Goal: Navigation & Orientation: Find specific page/section

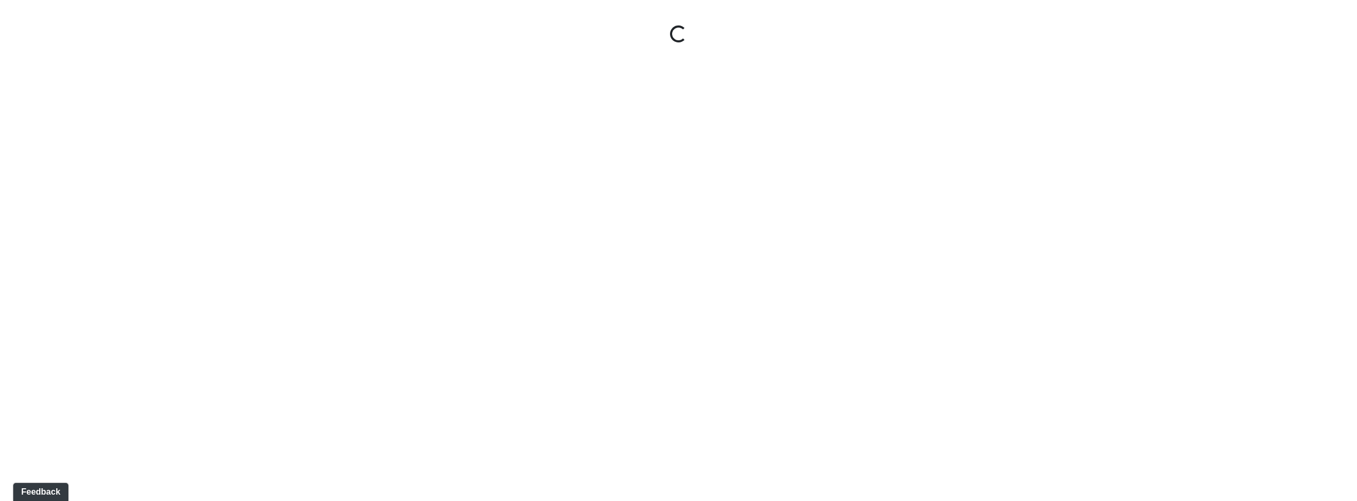
select select "jSbzXF9d96j3rUUmxPYLxy"
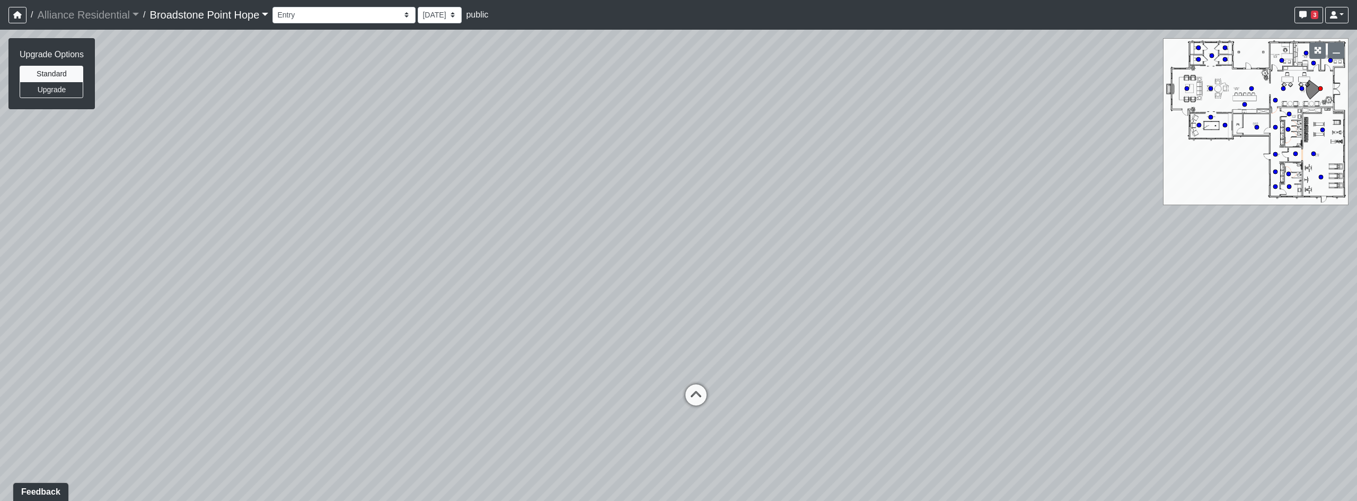
click at [236, 16] on link "Broadstone Point Hope" at bounding box center [209, 14] width 119 height 21
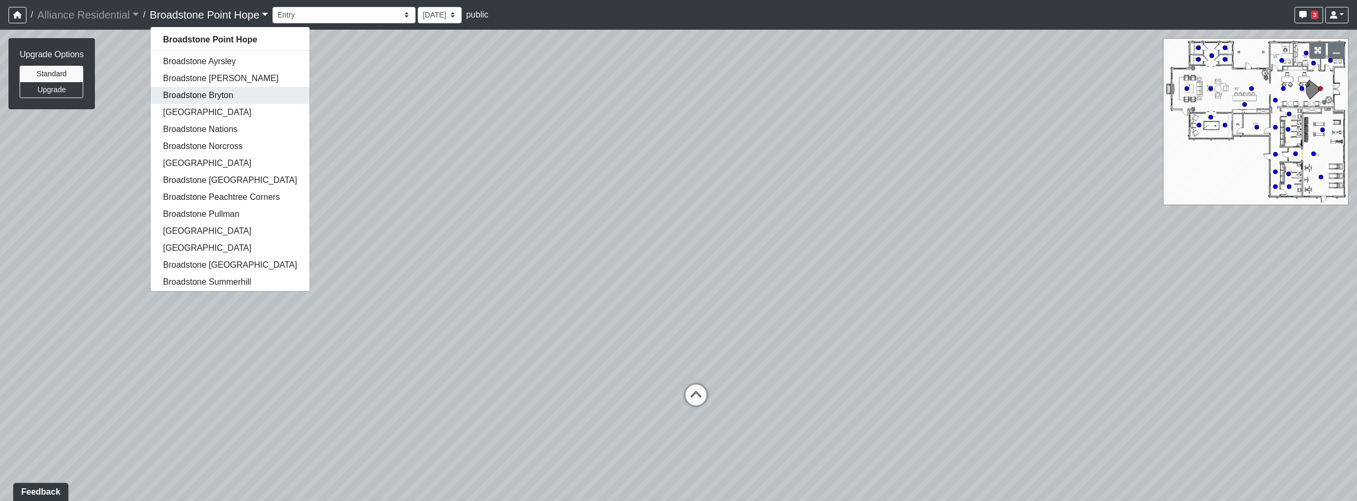
click at [237, 93] on link "Broadstone Bryton" at bounding box center [231, 95] width 160 height 17
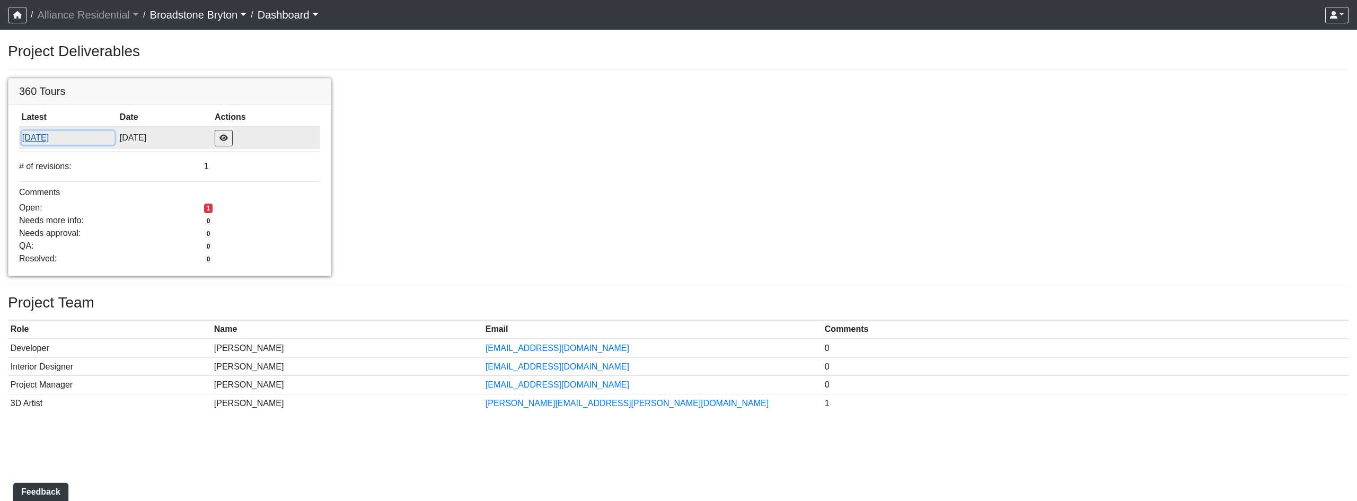
click at [57, 137] on button "[DATE]" at bounding box center [68, 138] width 93 height 14
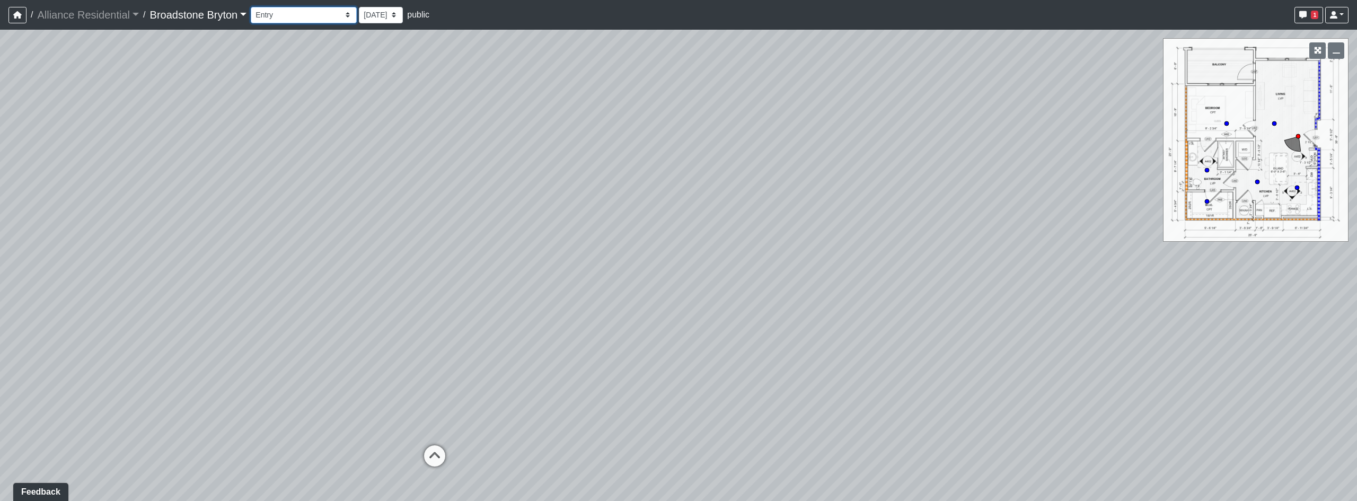
click at [298, 11] on select "Booth Seatings Corridor Entry Counters Entry Game Room 1 Game Room 2 Game Room …" at bounding box center [304, 15] width 106 height 16
click at [255, 7] on select "Booth Seatings Corridor Entry Counters Entry Game Room 1 Game Room 2 Game Room …" at bounding box center [304, 15] width 106 height 16
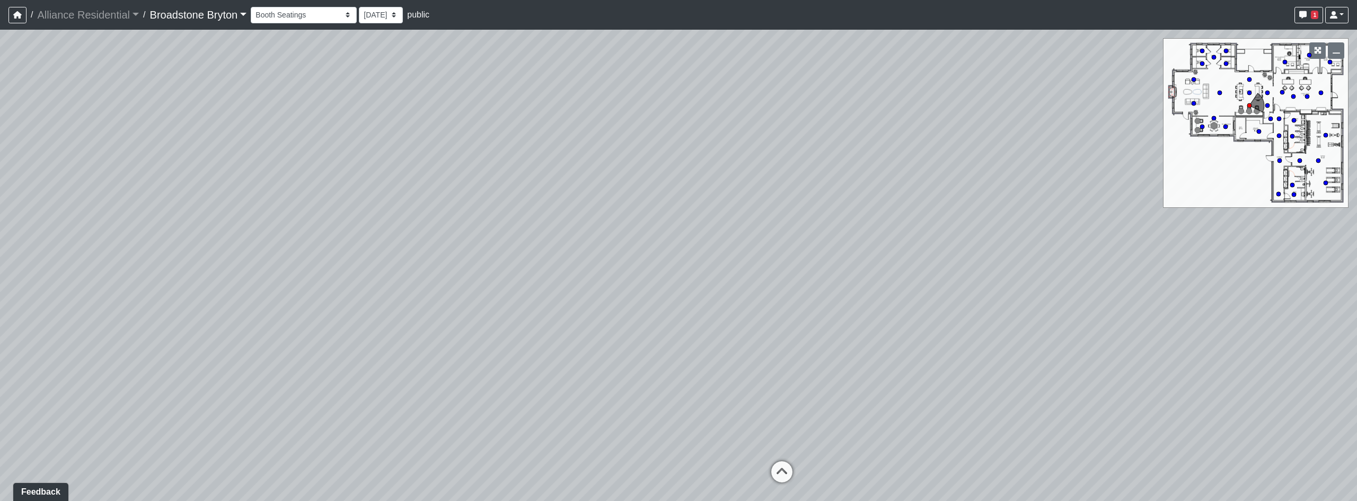
drag, startPoint x: 888, startPoint y: 244, endPoint x: 46, endPoint y: 249, distance: 842.7
click at [46, 249] on div "Loading... Kitchen Loading... Living Room Loading... Corridor Entry Loading... …" at bounding box center [678, 265] width 1357 height 471
click at [692, 303] on div "Loading... Kitchen Loading... Living Room Loading... Corridor Entry Loading... …" at bounding box center [678, 265] width 1357 height 471
drag, startPoint x: 682, startPoint y: 356, endPoint x: 555, endPoint y: 266, distance: 155.1
click at [555, 266] on div "Loading... Kitchen Loading... Living Room Loading... Corridor Entry Loading... …" at bounding box center [678, 265] width 1357 height 471
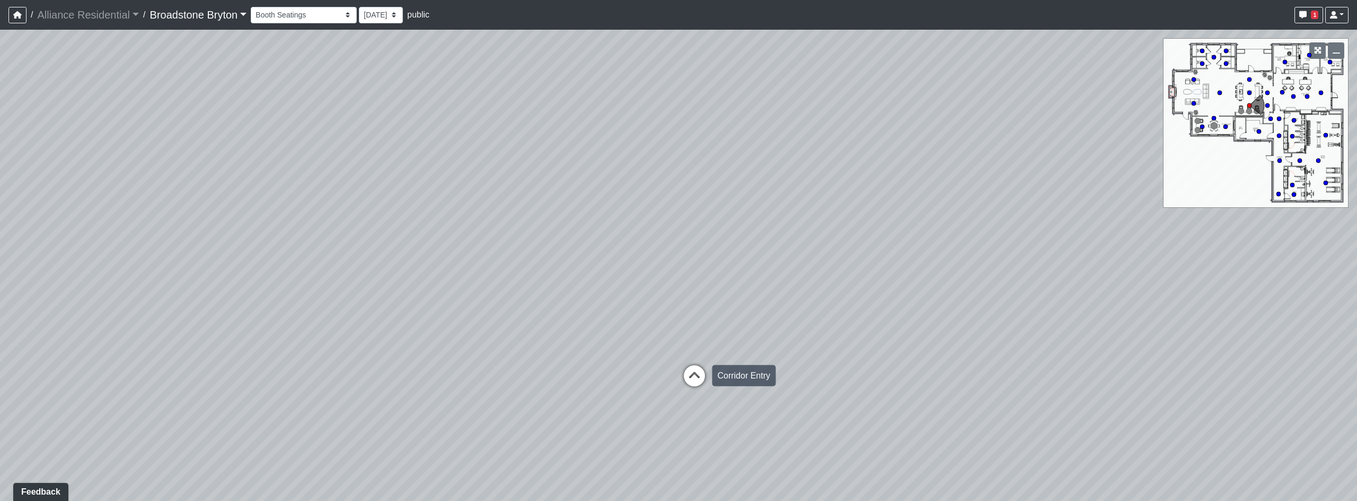
drag, startPoint x: 677, startPoint y: 383, endPoint x: 690, endPoint y: 378, distance: 14.1
click at [677, 383] on div "Loading... Kitchen Loading... Living Room Loading... Corridor Entry Loading... …" at bounding box center [678, 265] width 1357 height 471
click at [693, 376] on icon at bounding box center [695, 381] width 32 height 32
drag, startPoint x: 470, startPoint y: 255, endPoint x: 734, endPoint y: 263, distance: 264.6
click at [734, 263] on div "Loading... Kitchen Loading... Living Room Loading... Corridor Entry Loading... …" at bounding box center [678, 265] width 1357 height 471
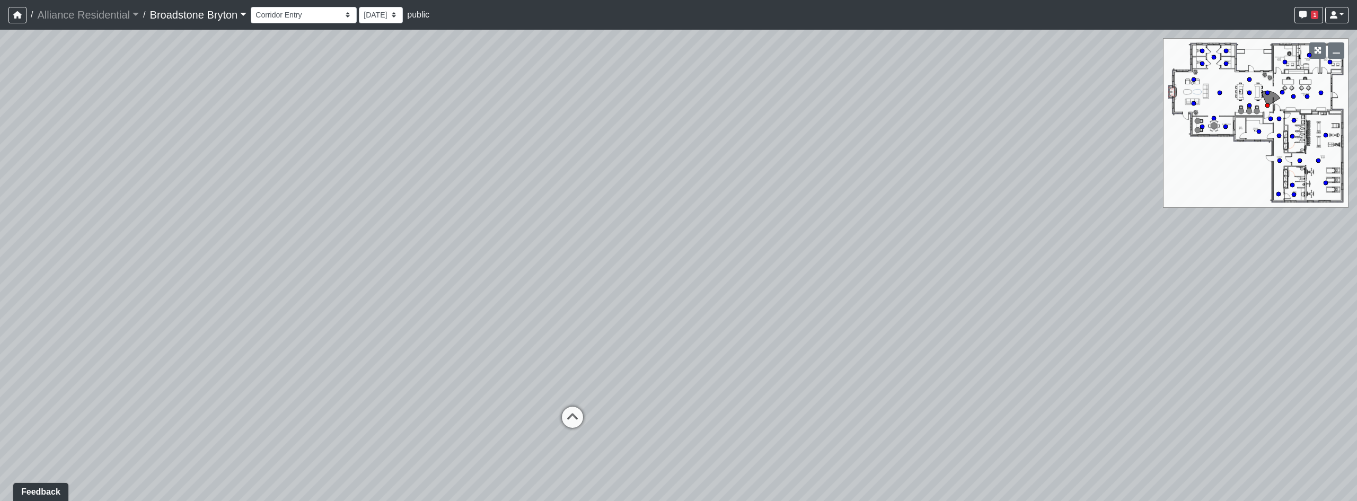
drag, startPoint x: 443, startPoint y: 274, endPoint x: 970, endPoint y: 234, distance: 528.8
click at [970, 234] on div "Loading... Kitchen Loading... Living Room Loading... Corridor Entry Loading... …" at bounding box center [678, 265] width 1357 height 471
drag, startPoint x: 571, startPoint y: 424, endPoint x: 579, endPoint y: 418, distance: 9.9
click at [571, 424] on icon at bounding box center [572, 422] width 32 height 32
drag, startPoint x: 863, startPoint y: 322, endPoint x: 263, endPoint y: 337, distance: 600.1
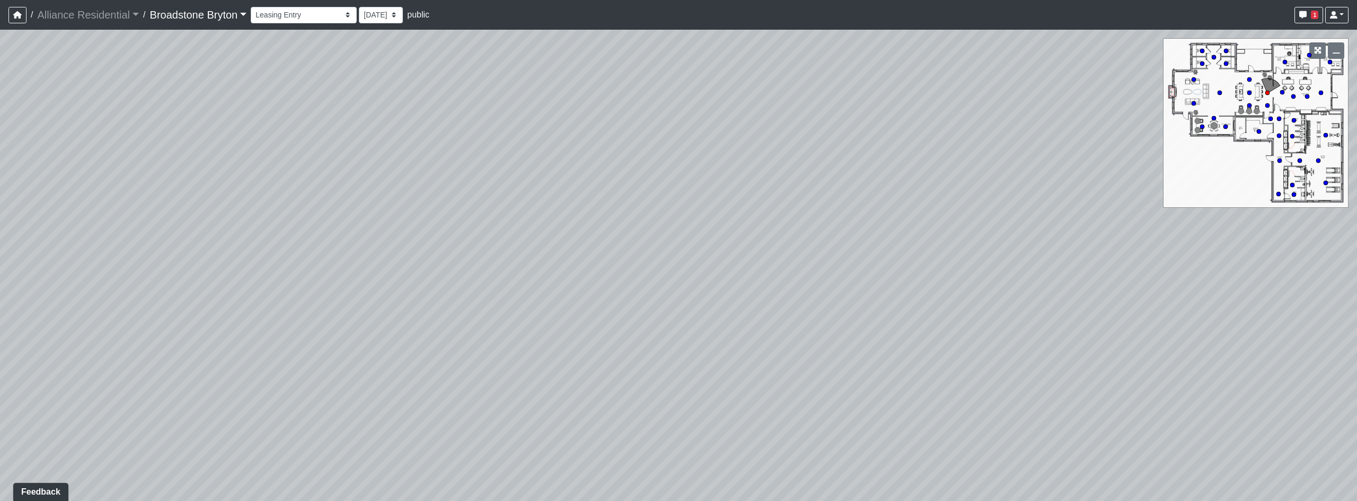
click at [261, 338] on div "Loading... Kitchen Loading... Living Room Loading... Corridor Entry Loading... …" at bounding box center [678, 265] width 1357 height 471
click at [790, 404] on icon at bounding box center [789, 411] width 32 height 32
drag, startPoint x: 446, startPoint y: 257, endPoint x: 1025, endPoint y: 234, distance: 579.1
click at [1017, 235] on div "Loading... Kitchen Loading... Living Room Loading... Corridor Entry Loading... …" at bounding box center [678, 265] width 1357 height 471
drag, startPoint x: 894, startPoint y: 255, endPoint x: 112, endPoint y: 282, distance: 782.7
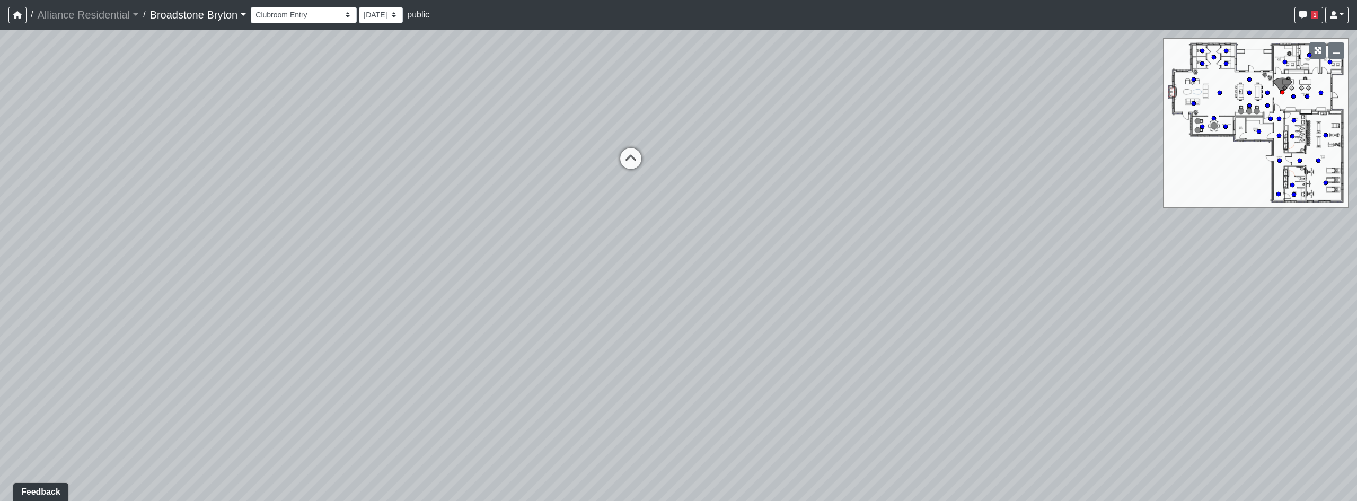
click at [104, 282] on div "Loading... Kitchen Loading... Living Room Loading... Corridor Entry Loading... …" at bounding box center [678, 265] width 1357 height 471
drag, startPoint x: 231, startPoint y: 284, endPoint x: 159, endPoint y: 275, distance: 72.1
click at [159, 275] on div "Loading... Kitchen Loading... Living Room Loading... Corridor Entry Loading... …" at bounding box center [678, 265] width 1357 height 471
click at [740, 365] on icon at bounding box center [748, 369] width 32 height 32
drag, startPoint x: 763, startPoint y: 79, endPoint x: 865, endPoint y: 167, distance: 134.9
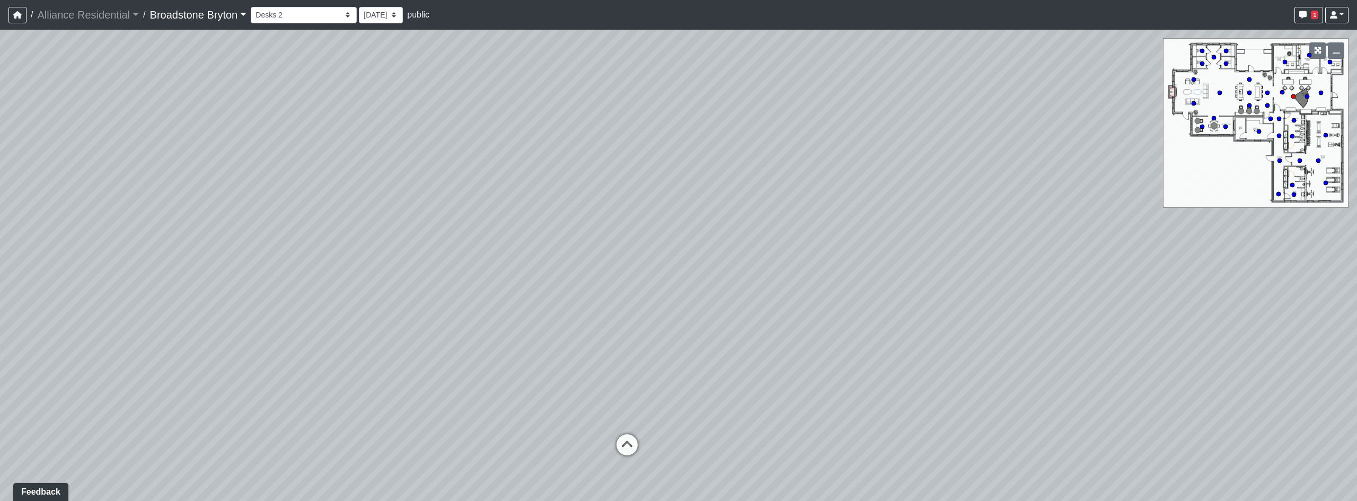
click at [866, 165] on div "Loading... Kitchen Loading... Living Room Loading... Corridor Entry Loading... …" at bounding box center [678, 265] width 1357 height 471
click at [701, 426] on icon at bounding box center [691, 426] width 32 height 32
drag, startPoint x: 219, startPoint y: 253, endPoint x: 958, endPoint y: 245, distance: 739.3
click at [910, 246] on div "Loading... Kitchen Loading... Living Room Loading... Corridor Entry Loading... …" at bounding box center [678, 265] width 1357 height 471
drag, startPoint x: 464, startPoint y: 223, endPoint x: 832, endPoint y: 321, distance: 381.2
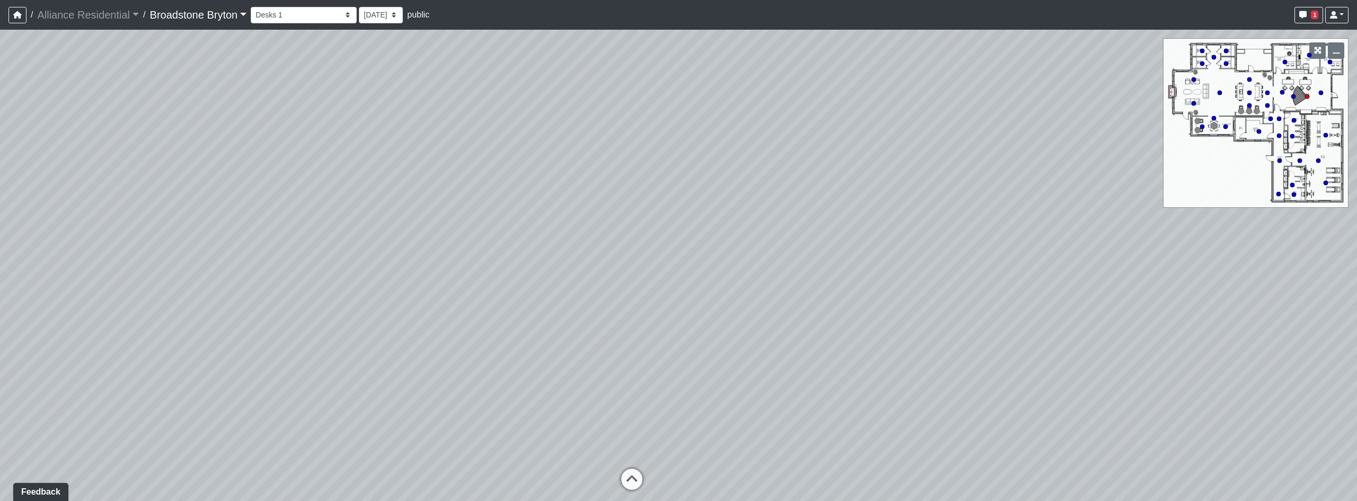
click at [832, 321] on div "Loading... Kitchen Loading... Living Room Loading... Corridor Entry Loading... …" at bounding box center [678, 265] width 1357 height 471
drag, startPoint x: 941, startPoint y: 328, endPoint x: 488, endPoint y: 303, distance: 453.8
click at [192, 304] on div "Loading... Kitchen Loading... Living Room Loading... Corridor Entry Loading... …" at bounding box center [678, 265] width 1357 height 471
drag, startPoint x: 899, startPoint y: 332, endPoint x: 278, endPoint y: 308, distance: 621.6
click at [278, 308] on div "Loading... Kitchen Loading... Living Room Loading... Corridor Entry Loading... …" at bounding box center [678, 265] width 1357 height 471
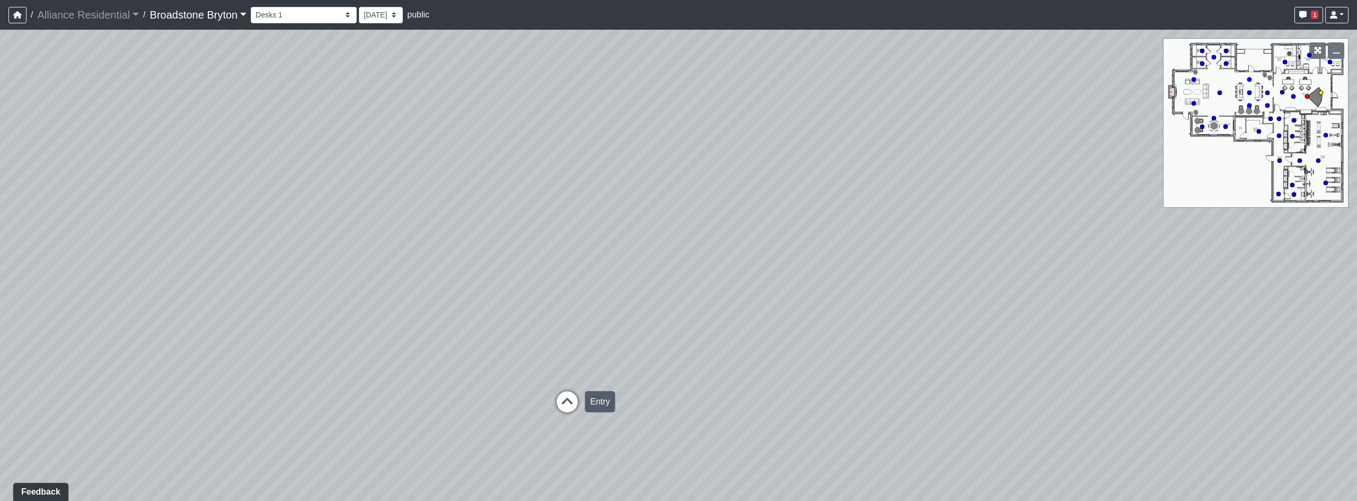
click at [563, 411] on icon at bounding box center [567, 407] width 32 height 32
drag, startPoint x: 343, startPoint y: 358, endPoint x: 844, endPoint y: 337, distance: 501.8
click at [812, 337] on div "Loading... Kitchen Loading... Living Room Loading... Corridor Entry Loading... …" at bounding box center [678, 265] width 1357 height 471
drag, startPoint x: 567, startPoint y: 325, endPoint x: 624, endPoint y: 329, distance: 57.4
click at [624, 330] on div "Loading... Kitchen Loading... Living Room Loading... Corridor Entry Loading... …" at bounding box center [678, 265] width 1357 height 471
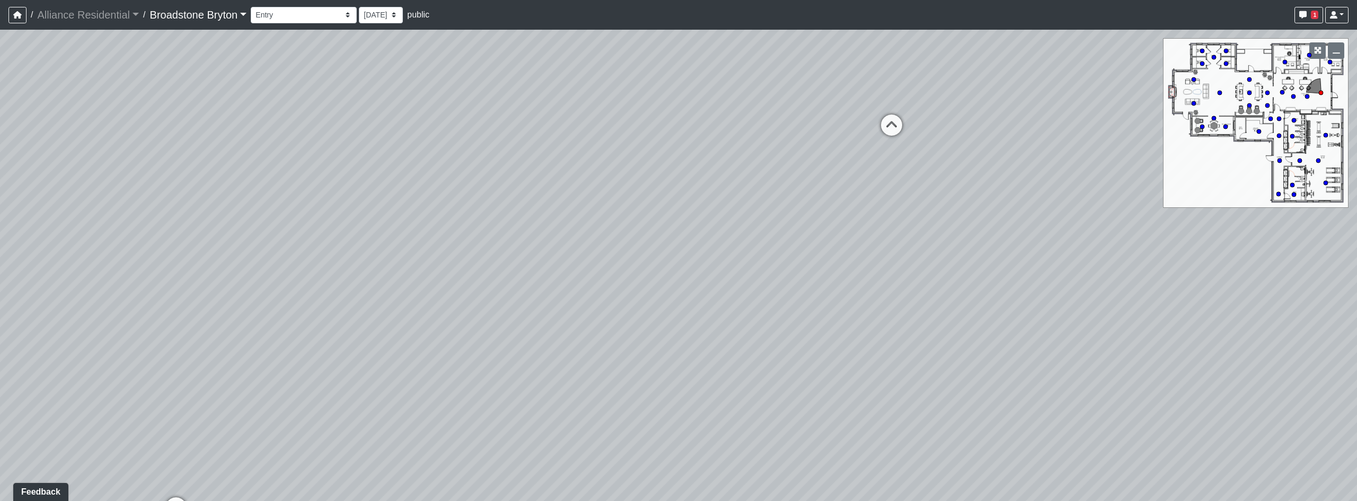
drag, startPoint x: 503, startPoint y: 210, endPoint x: 959, endPoint y: 324, distance: 469.3
click at [959, 324] on div "Loading... Kitchen Loading... Living Room Loading... Corridor Entry Loading... …" at bounding box center [678, 265] width 1357 height 471
drag, startPoint x: 857, startPoint y: 297, endPoint x: 759, endPoint y: 225, distance: 120.9
click at [943, 328] on div "Loading... Kitchen Loading... Living Room Loading... Corridor Entry Loading... …" at bounding box center [678, 265] width 1357 height 471
drag, startPoint x: 631, startPoint y: 395, endPoint x: 621, endPoint y: 211, distance: 184.2
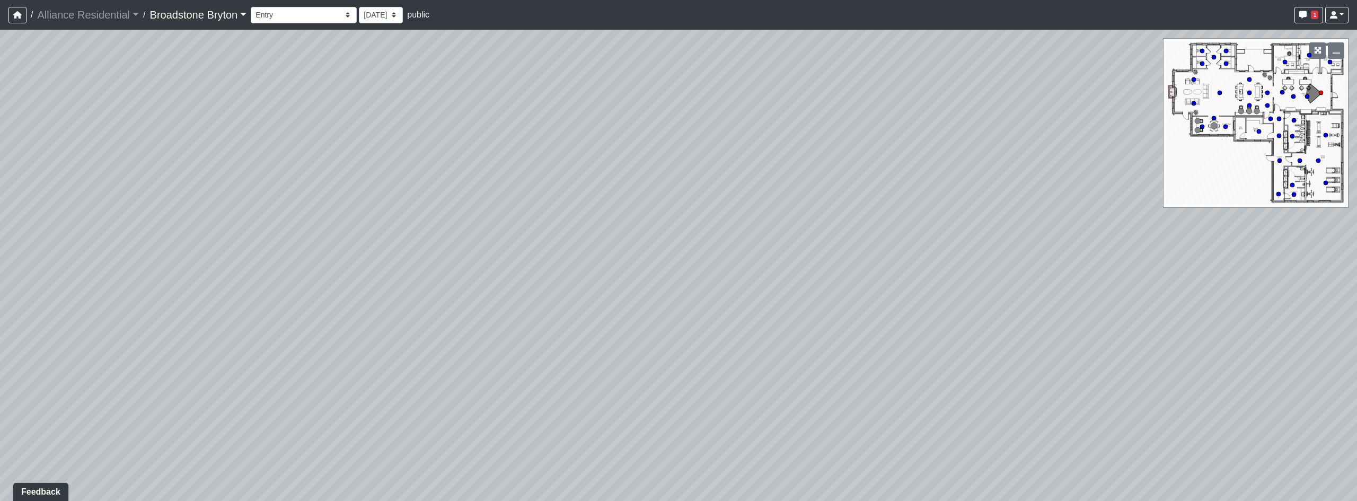
click at [621, 211] on div "Loading... Kitchen Loading... Living Room Loading... Corridor Entry Loading... …" at bounding box center [678, 265] width 1357 height 471
click at [1341, 52] on button "button" at bounding box center [1336, 50] width 16 height 16
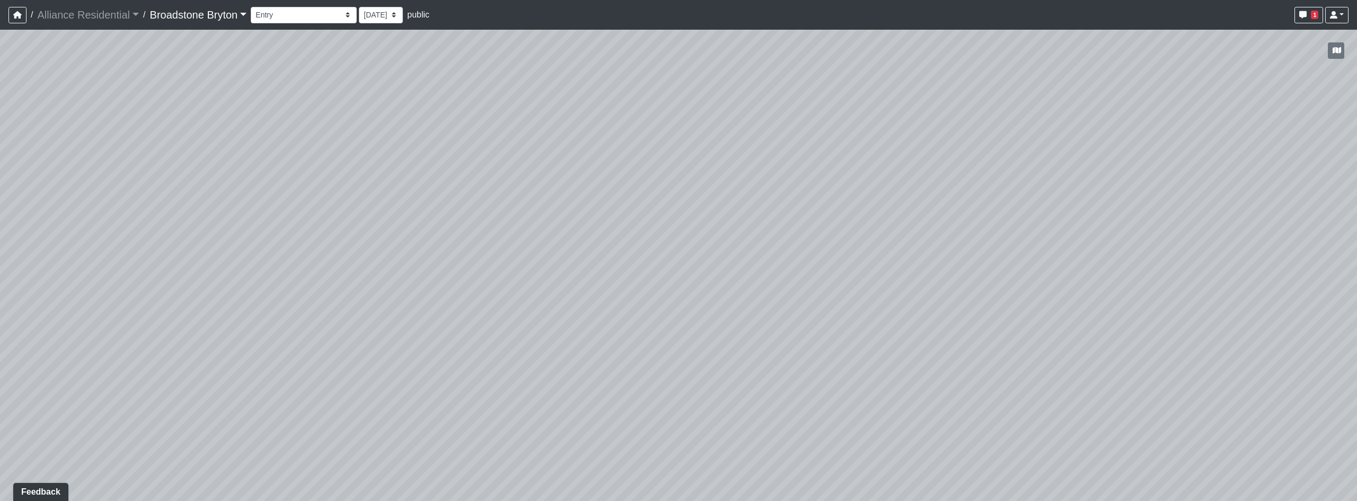
click at [715, 334] on div "Loading... Kitchen Loading... Living Room Loading... Corridor Entry Loading... …" at bounding box center [678, 265] width 1357 height 471
drag, startPoint x: 903, startPoint y: 239, endPoint x: 895, endPoint y: 242, distance: 9.1
click at [895, 242] on div "Loading... Kitchen Loading... Living Room Loading... Corridor Entry Loading... …" at bounding box center [678, 265] width 1357 height 471
click at [728, 317] on div "Loading... Kitchen Loading... Living Room Loading... Corridor Entry Loading... …" at bounding box center [678, 265] width 1357 height 471
drag, startPoint x: 705, startPoint y: 404, endPoint x: 625, endPoint y: 368, distance: 87.5
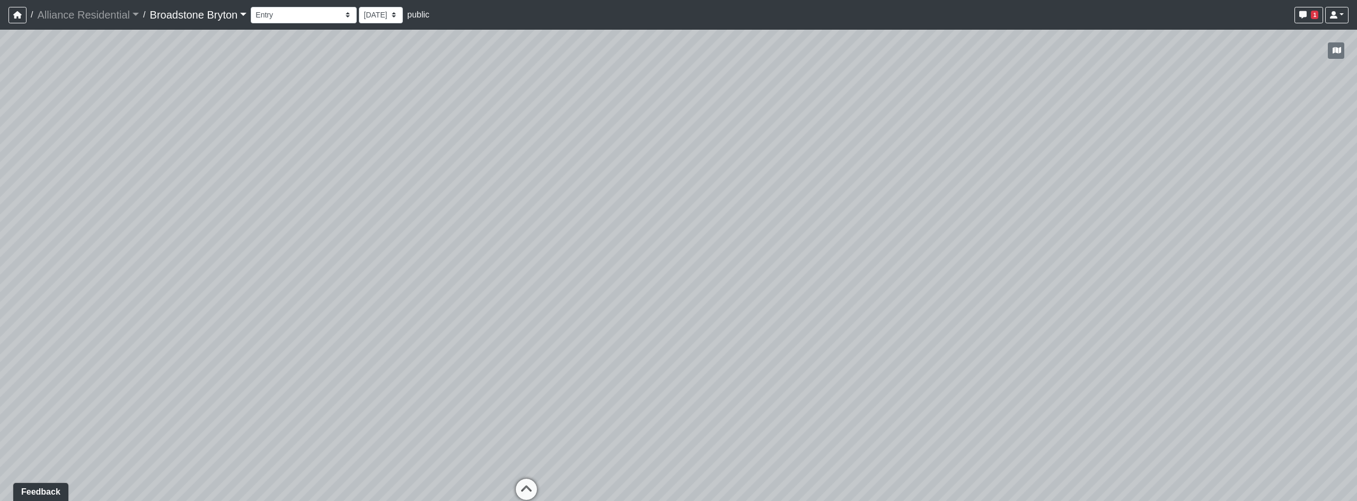
click at [625, 368] on div "Loading... Kitchen Loading... Living Room Loading... Corridor Entry Loading... …" at bounding box center [678, 265] width 1357 height 471
click at [534, 484] on icon at bounding box center [526, 495] width 32 height 32
click at [625, 480] on icon at bounding box center [631, 493] width 32 height 32
drag, startPoint x: 718, startPoint y: 325, endPoint x: 379, endPoint y: 313, distance: 338.9
click at [379, 313] on div "Loading... Kitchen Loading... Living Room Loading... Corridor Entry Loading... …" at bounding box center [678, 265] width 1357 height 471
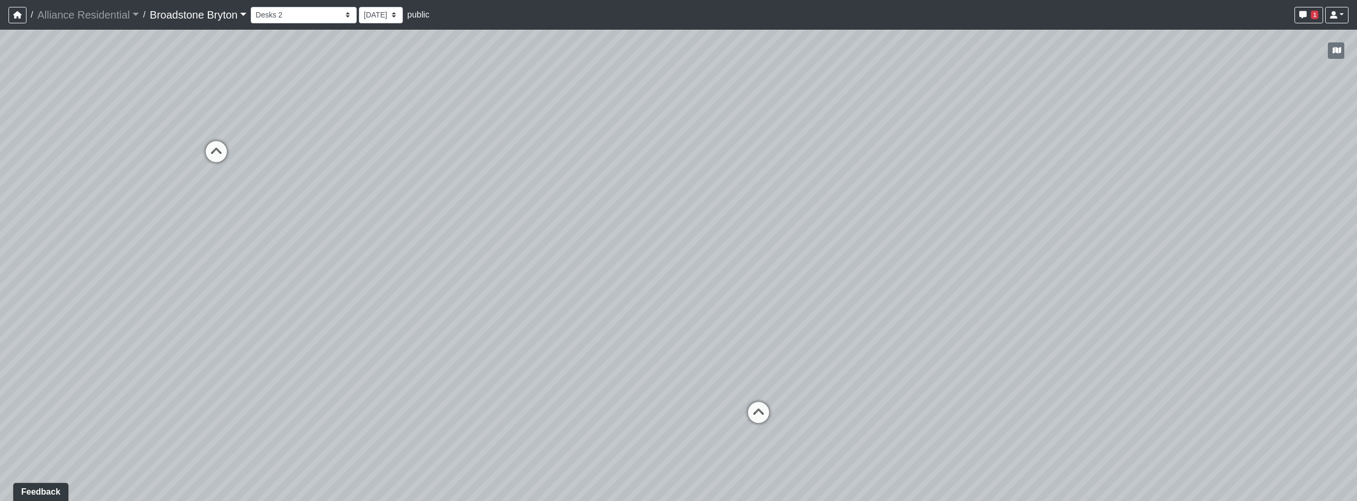
drag, startPoint x: 558, startPoint y: 333, endPoint x: 910, endPoint y: 247, distance: 363.1
click at [910, 247] on div "Loading... Kitchen Loading... Living Room Loading... Corridor Entry Loading... …" at bounding box center [678, 265] width 1357 height 471
click at [753, 420] on icon at bounding box center [758, 418] width 32 height 32
click at [630, 366] on icon at bounding box center [635, 373] width 32 height 32
drag, startPoint x: 661, startPoint y: 118, endPoint x: 755, endPoint y: 258, distance: 168.7
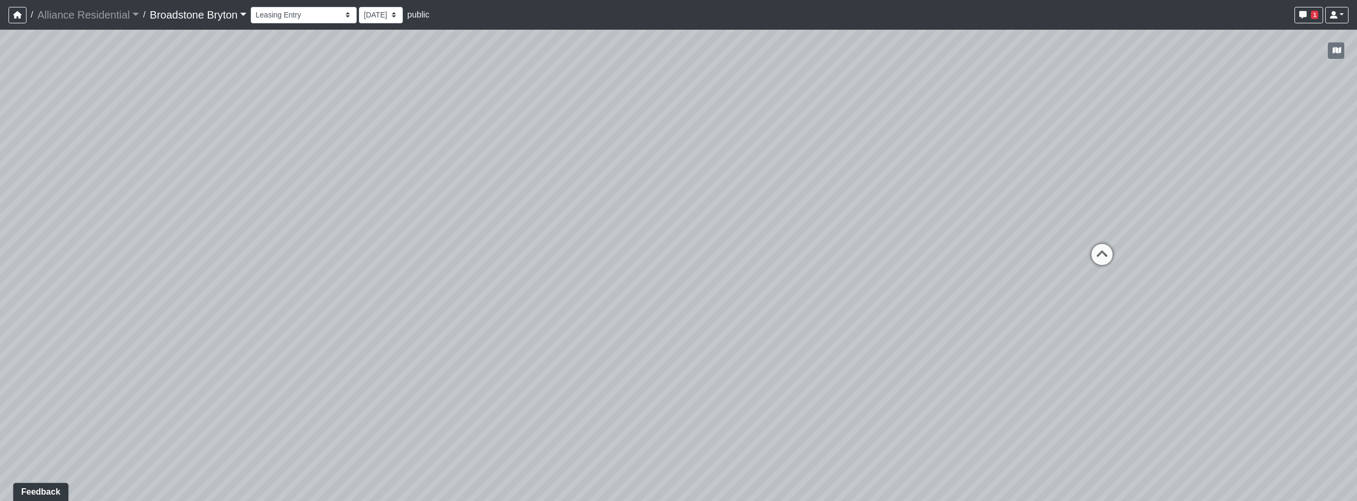
click at [755, 258] on div "Loading... Kitchen Loading... Living Room Loading... Corridor Entry Loading... …" at bounding box center [678, 265] width 1357 height 471
drag, startPoint x: 721, startPoint y: 390, endPoint x: 721, endPoint y: 234, distance: 156.3
click at [721, 234] on div "Loading... Kitchen Loading... Living Room Loading... Corridor Entry Loading... …" at bounding box center [678, 265] width 1357 height 471
drag, startPoint x: 337, startPoint y: 316, endPoint x: 1047, endPoint y: 287, distance: 711.3
click at [1047, 287] on div "Loading... Kitchen Loading... Living Room Loading... Corridor Entry Loading... …" at bounding box center [678, 265] width 1357 height 471
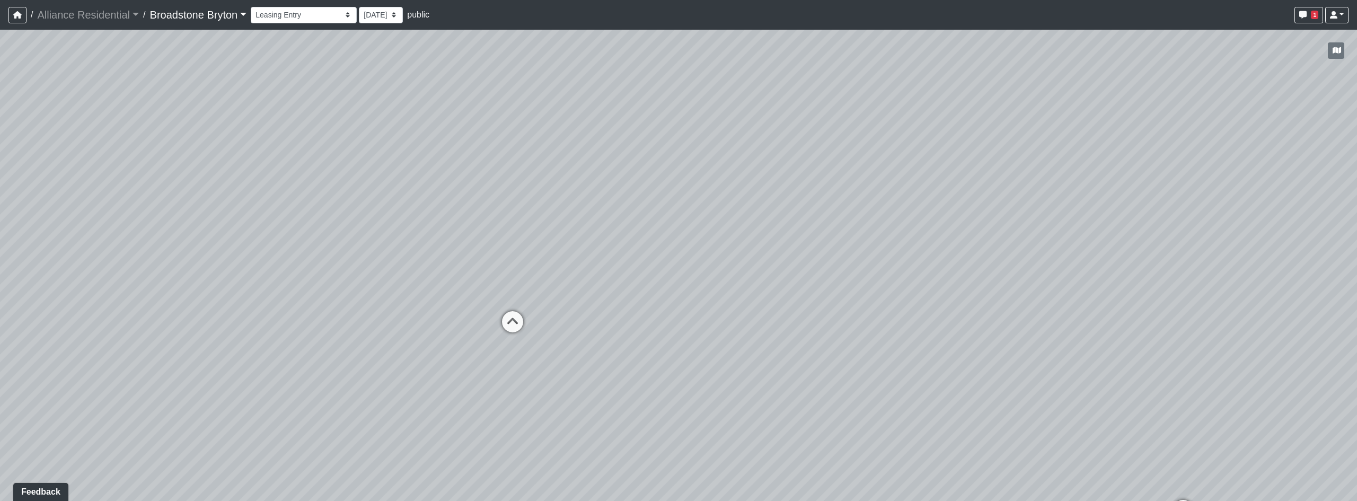
drag, startPoint x: 546, startPoint y: 282, endPoint x: 1047, endPoint y: 286, distance: 500.8
click at [1047, 286] on div "Loading... Kitchen Loading... Living Room Loading... Corridor Entry Loading... …" at bounding box center [678, 265] width 1357 height 471
click at [580, 324] on icon at bounding box center [571, 336] width 32 height 32
drag, startPoint x: 959, startPoint y: 161, endPoint x: 325, endPoint y: 303, distance: 649.4
click at [354, 300] on div "Loading... Kitchen Loading... Living Room Loading... Corridor Entry Loading... …" at bounding box center [678, 265] width 1357 height 471
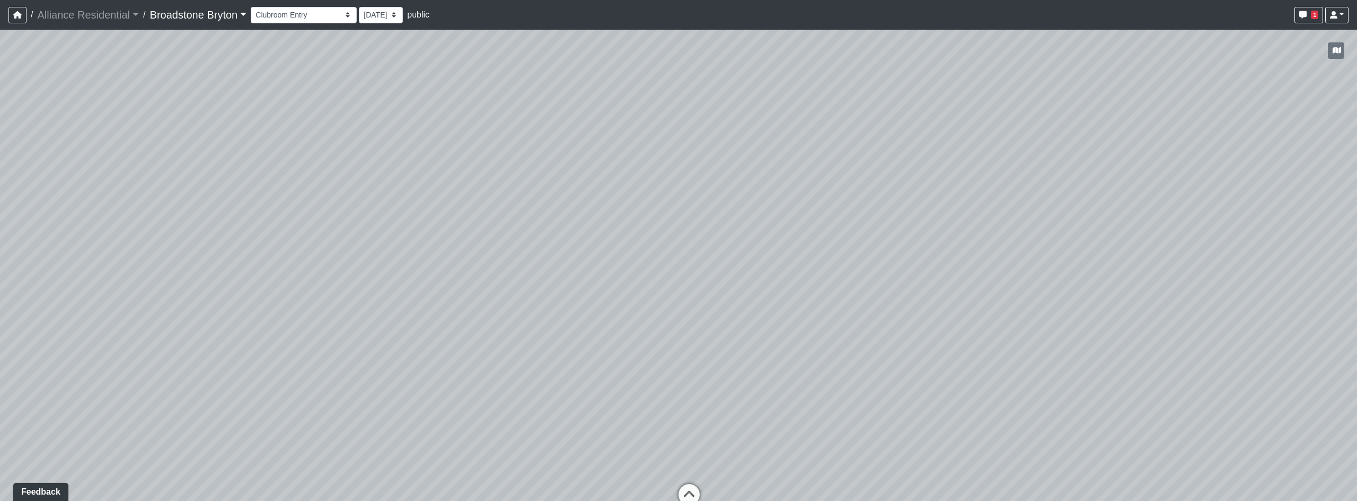
drag, startPoint x: 930, startPoint y: 279, endPoint x: 702, endPoint y: 191, distance: 244.5
click at [702, 191] on div "Loading... Kitchen Loading... Living Room Loading... Corridor Entry Loading... …" at bounding box center [678, 265] width 1357 height 471
click at [691, 484] on icon at bounding box center [689, 500] width 32 height 32
drag, startPoint x: 622, startPoint y: 275, endPoint x: 193, endPoint y: 151, distance: 446.5
click at [193, 151] on div "Loading... Kitchen Loading... Living Room Loading... Corridor Entry Loading... …" at bounding box center [678, 265] width 1357 height 471
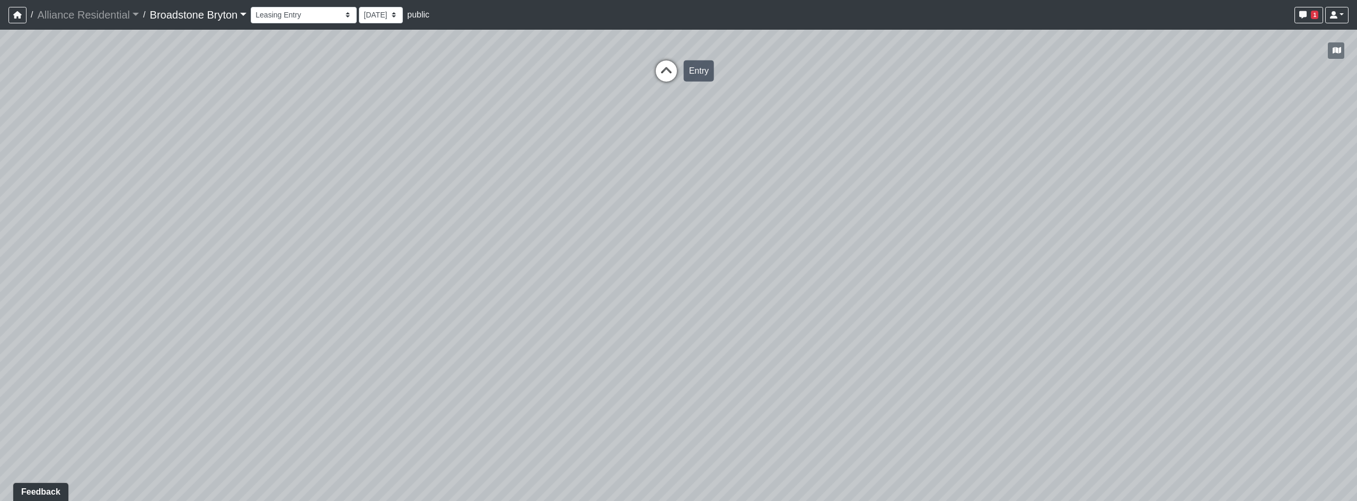
click at [667, 83] on icon at bounding box center [666, 76] width 32 height 32
drag, startPoint x: 431, startPoint y: 208, endPoint x: 850, endPoint y: 314, distance: 431.7
click at [845, 312] on div "Loading... Kitchen Loading... Living Room Loading... Corridor Entry Loading... …" at bounding box center [678, 265] width 1357 height 471
drag, startPoint x: 490, startPoint y: 208, endPoint x: 377, endPoint y: 160, distance: 122.3
click at [377, 160] on div "Loading... Kitchen Loading... Living Room Loading... Corridor Entry Loading... …" at bounding box center [678, 265] width 1357 height 471
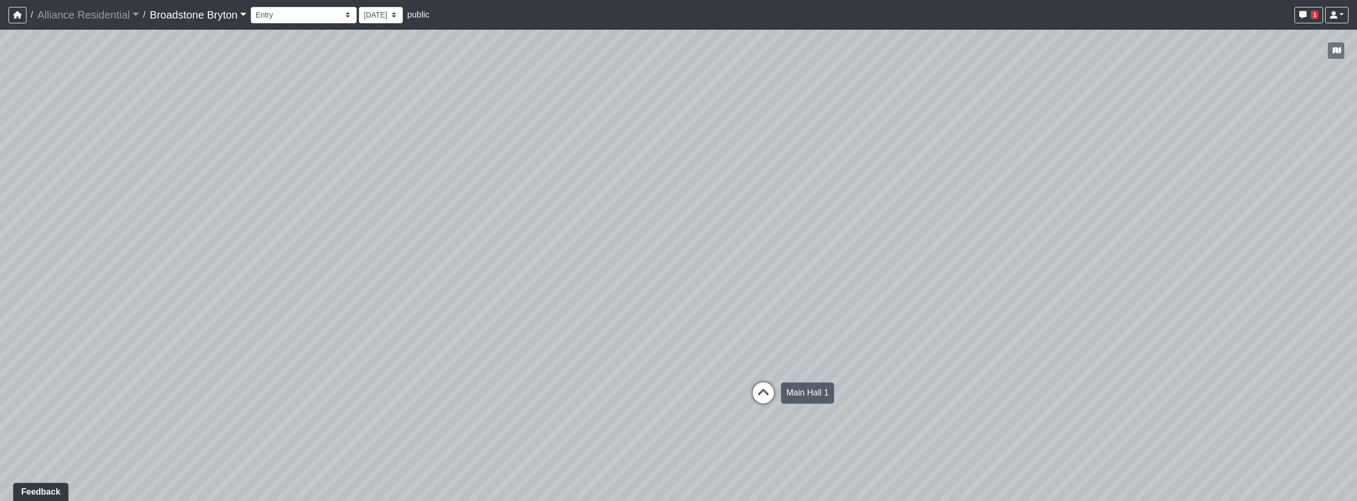
click at [762, 401] on icon at bounding box center [763, 398] width 32 height 32
drag, startPoint x: 418, startPoint y: 349, endPoint x: 1113, endPoint y: 347, distance: 694.8
click at [1113, 347] on div "Loading... Kitchen Loading... Living Room Loading... Corridor Entry Loading... …" at bounding box center [678, 265] width 1357 height 471
drag, startPoint x: 330, startPoint y: 348, endPoint x: 616, endPoint y: 339, distance: 286.9
click at [1013, 342] on div "Loading... Kitchen Loading... Living Room Loading... Corridor Entry Loading... …" at bounding box center [678, 265] width 1357 height 471
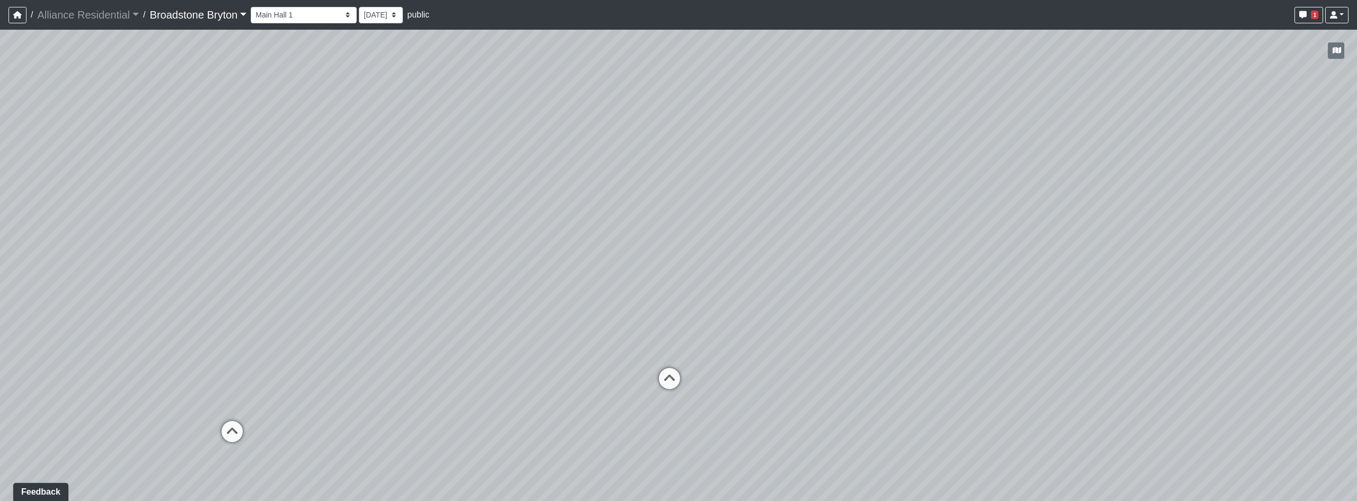
drag, startPoint x: 479, startPoint y: 331, endPoint x: 518, endPoint y: 329, distance: 39.8
click at [488, 328] on div "Loading... Kitchen Loading... Living Room Loading... Corridor Entry Loading... …" at bounding box center [678, 265] width 1357 height 471
drag, startPoint x: 427, startPoint y: 326, endPoint x: 672, endPoint y: 331, distance: 245.4
click at [672, 331] on div "Loading... Kitchen Loading... Living Room Loading... Corridor Entry Loading... …" at bounding box center [678, 265] width 1357 height 471
drag, startPoint x: 829, startPoint y: 370, endPoint x: 841, endPoint y: 381, distance: 15.4
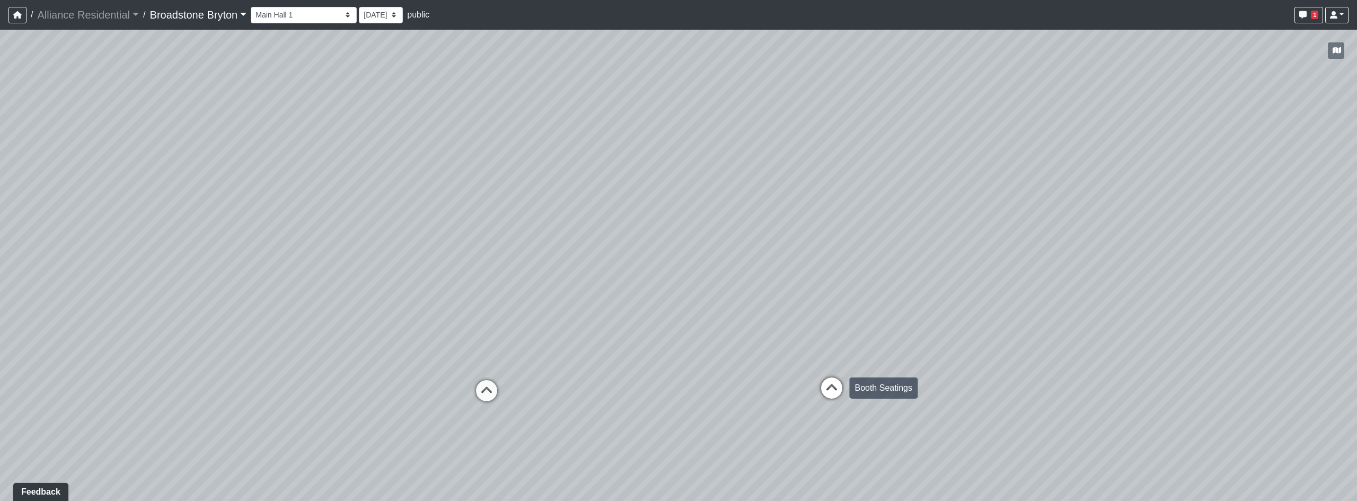
click at [833, 373] on div "Loading... Kitchen Loading... Living Room Loading... Corridor Entry Loading... …" at bounding box center [678, 265] width 1357 height 471
click at [841, 381] on icon at bounding box center [834, 395] width 32 height 32
drag, startPoint x: 469, startPoint y: 321, endPoint x: 978, endPoint y: 293, distance: 509.5
click at [978, 293] on div "Loading... Kitchen Loading... Living Room Loading... Corridor Entry Loading... …" at bounding box center [678, 265] width 1357 height 471
drag, startPoint x: 780, startPoint y: 310, endPoint x: 1000, endPoint y: 248, distance: 229.0
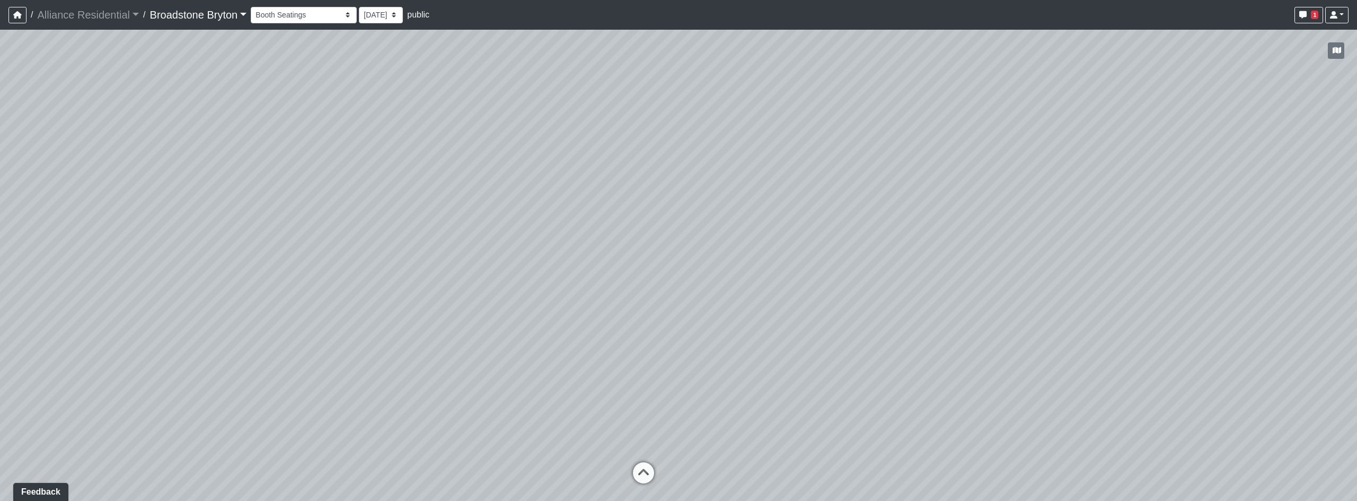
click at [1000, 248] on div "Loading... Kitchen Loading... Living Room Loading... Corridor Entry Loading... …" at bounding box center [678, 265] width 1357 height 471
drag, startPoint x: 694, startPoint y: 295, endPoint x: 311, endPoint y: 242, distance: 386.8
click at [272, 234] on div "Loading... Kitchen Loading... Living Room Loading... Corridor Entry Loading... …" at bounding box center [678, 265] width 1357 height 471
drag, startPoint x: 520, startPoint y: 351, endPoint x: 528, endPoint y: 355, distance: 9.3
click at [520, 351] on div "Loading... Kitchen Loading... Living Room Loading... Corridor Entry Loading... …" at bounding box center [678, 265] width 1357 height 471
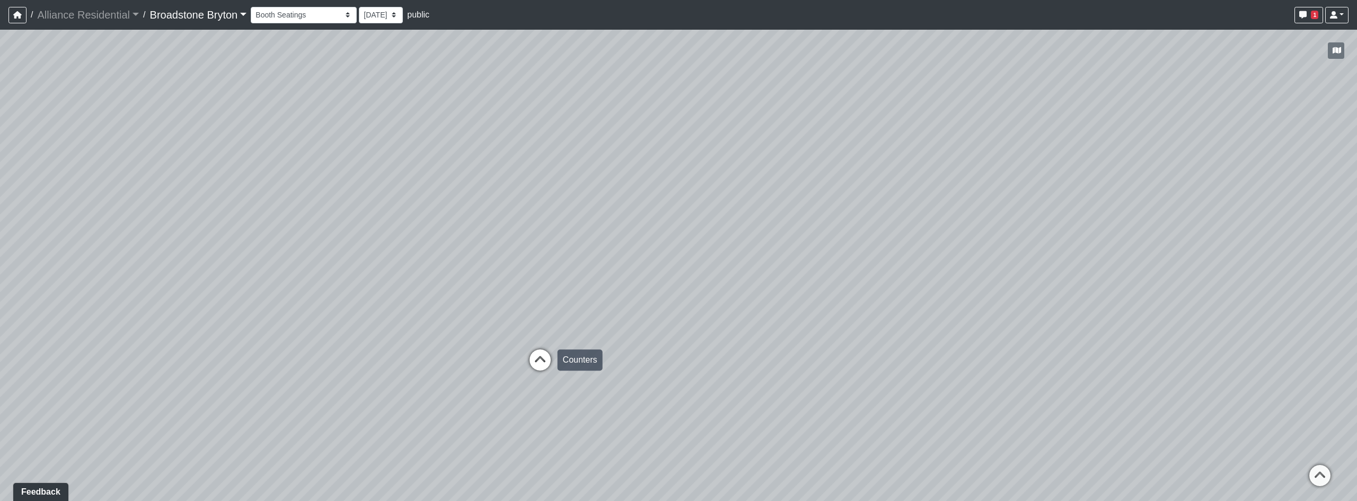
click at [574, 356] on div "Counters" at bounding box center [580, 359] width 45 height 21
drag, startPoint x: 719, startPoint y: 251, endPoint x: 736, endPoint y: 266, distance: 22.5
click at [910, 285] on div "Loading... Kitchen Loading... Living Room Loading... Corridor Entry Loading... …" at bounding box center [678, 265] width 1357 height 471
drag, startPoint x: 543, startPoint y: 232, endPoint x: 553, endPoint y: 192, distance: 41.6
click at [553, 192] on div "Loading... Kitchen Loading... Living Room Loading... Corridor Entry Loading... …" at bounding box center [678, 265] width 1357 height 471
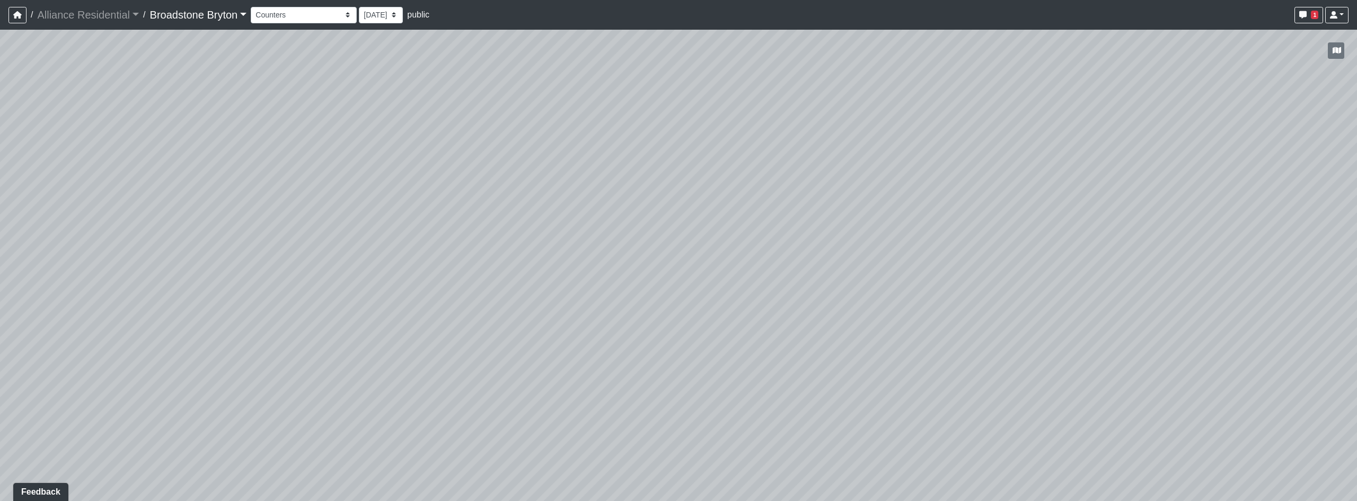
drag, startPoint x: 983, startPoint y: 346, endPoint x: 322, endPoint y: 293, distance: 663.0
click at [361, 291] on div "Loading... Kitchen Loading... Living Room Loading... Corridor Entry Loading... …" at bounding box center [678, 265] width 1357 height 471
drag, startPoint x: 945, startPoint y: 328, endPoint x: 284, endPoint y: 304, distance: 662.4
click at [284, 304] on div "Loading... Kitchen Loading... Living Room Loading... Corridor Entry Loading... …" at bounding box center [678, 265] width 1357 height 471
drag, startPoint x: 870, startPoint y: 335, endPoint x: 571, endPoint y: 401, distance: 305.4
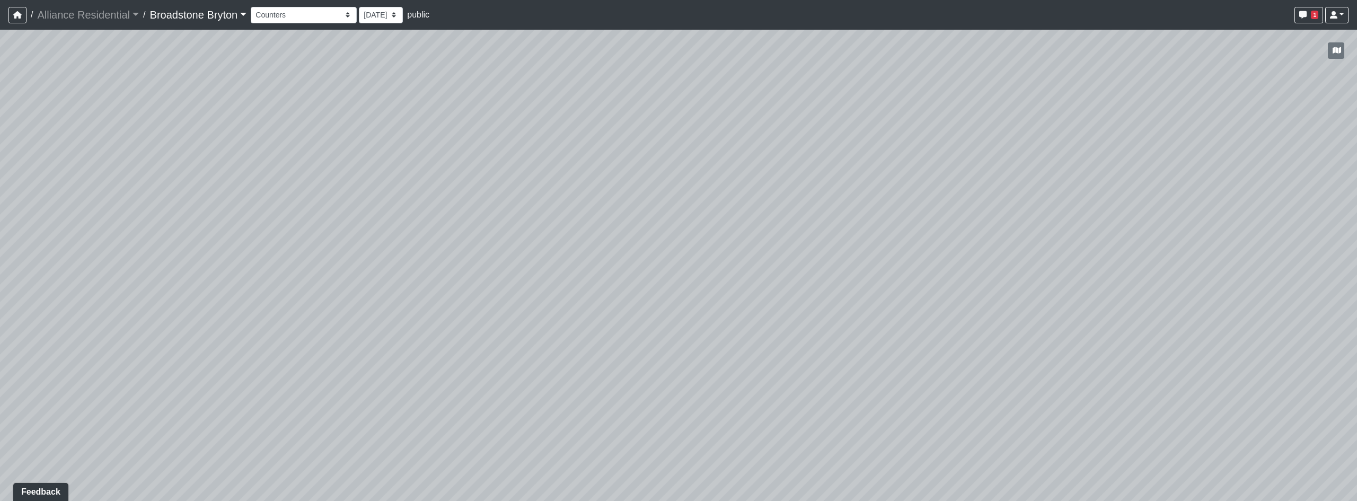
click at [571, 401] on div "Loading... Kitchen Loading... Living Room Loading... Corridor Entry Loading... …" at bounding box center [678, 265] width 1357 height 471
drag, startPoint x: 912, startPoint y: 319, endPoint x: 185, endPoint y: 122, distance: 753.4
click at [185, 122] on div "Loading... Kitchen Loading... Living Room Loading... Corridor Entry Loading... …" at bounding box center [678, 265] width 1357 height 471
drag, startPoint x: 795, startPoint y: 335, endPoint x: 361, endPoint y: 261, distance: 440.4
click at [794, 335] on icon at bounding box center [796, 338] width 32 height 32
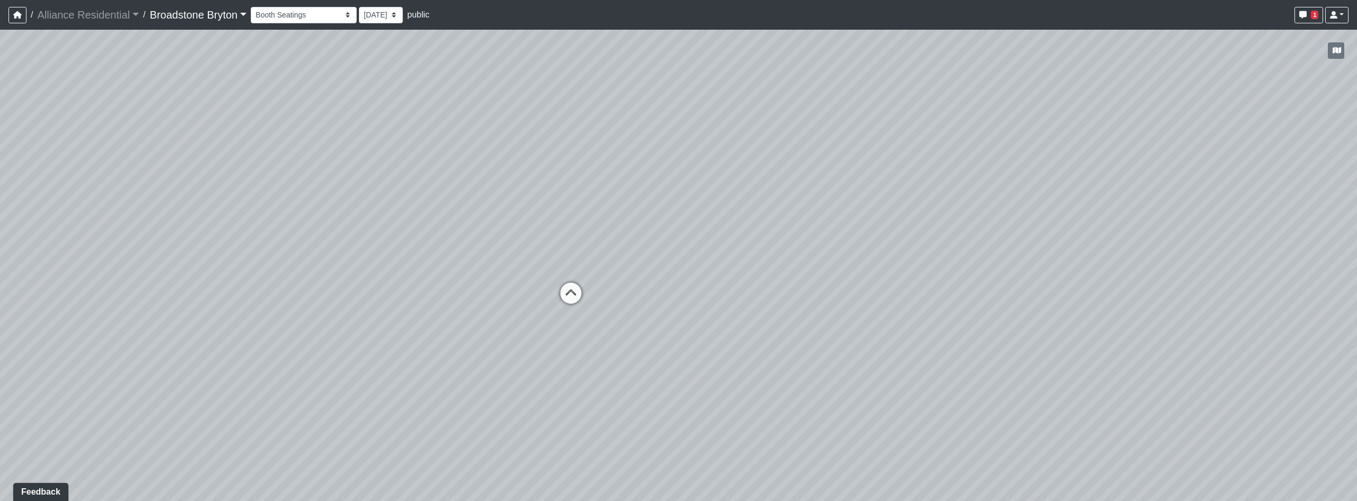
drag, startPoint x: 457, startPoint y: 242, endPoint x: 1089, endPoint y: 276, distance: 632.1
click at [1089, 276] on div "Loading... Kitchen Loading... Living Room Loading... Corridor Entry Loading... …" at bounding box center [678, 265] width 1357 height 471
drag, startPoint x: 733, startPoint y: 250, endPoint x: 950, endPoint y: 263, distance: 217.7
click at [950, 263] on div "Loading... Kitchen Loading... Living Room Loading... Corridor Entry Loading... …" at bounding box center [678, 265] width 1357 height 471
click at [1022, 381] on icon at bounding box center [1022, 389] width 32 height 32
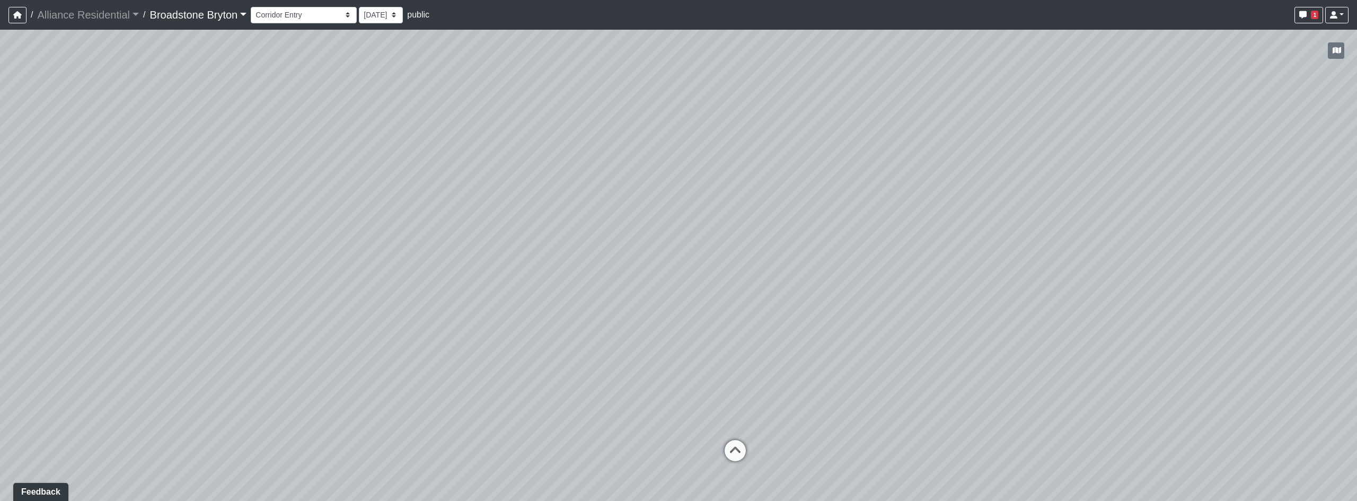
drag, startPoint x: 541, startPoint y: 129, endPoint x: 1035, endPoint y: 189, distance: 497.6
click at [1035, 189] on div "Loading... Kitchen Loading... Living Room Loading... Corridor Entry Loading... …" at bounding box center [678, 265] width 1357 height 471
click at [737, 455] on icon at bounding box center [737, 457] width 32 height 32
drag, startPoint x: 453, startPoint y: 322, endPoint x: 793, endPoint y: 300, distance: 341.5
click at [1012, 328] on div "Loading... Kitchen Loading... Living Room Loading... Corridor Entry Loading... …" at bounding box center [678, 265] width 1357 height 471
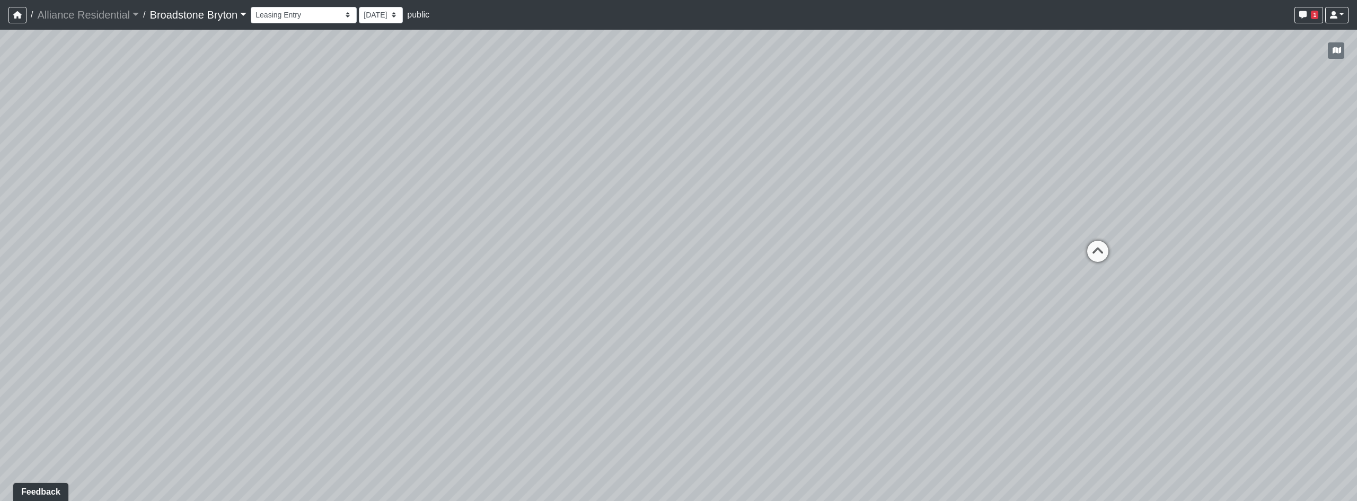
drag, startPoint x: 568, startPoint y: 264, endPoint x: 923, endPoint y: 342, distance: 363.5
click at [923, 342] on div "Loading... Kitchen Loading... Living Room Loading... Corridor Entry Loading... …" at bounding box center [678, 265] width 1357 height 471
drag, startPoint x: 761, startPoint y: 316, endPoint x: 742, endPoint y: 314, distance: 19.2
click at [742, 314] on div "Loading... Kitchen Loading... Living Room Loading... Corridor Entry Loading... …" at bounding box center [678, 265] width 1357 height 471
drag, startPoint x: 688, startPoint y: 390, endPoint x: 244, endPoint y: 427, distance: 445.1
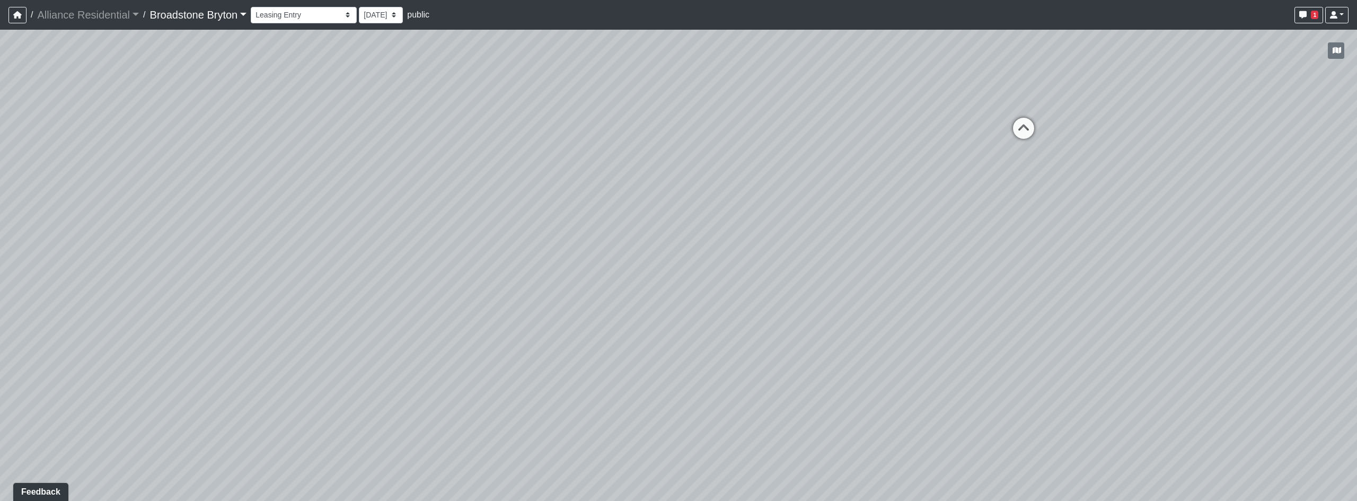
click at [245, 426] on div "Loading... Kitchen Loading... Living Room Loading... Corridor Entry Loading... …" at bounding box center [678, 265] width 1357 height 471
click at [725, 298] on icon at bounding box center [719, 296] width 32 height 32
drag, startPoint x: 364, startPoint y: 326, endPoint x: 1039, endPoint y: 322, distance: 675.2
click at [1039, 322] on div "Loading... Kitchen Loading... Living Room Loading... Corridor Entry Loading... …" at bounding box center [678, 265] width 1357 height 471
click at [737, 409] on div "Main Hall 1" at bounding box center [763, 411] width 53 height 21
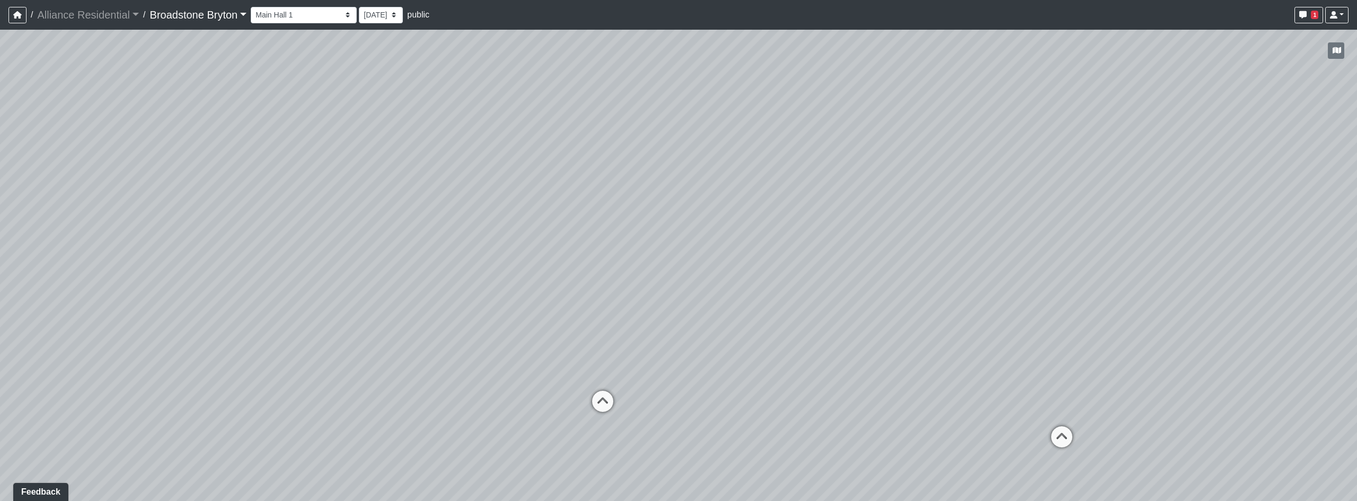
drag, startPoint x: 412, startPoint y: 338, endPoint x: 925, endPoint y: 295, distance: 514.8
click at [925, 295] on div "Loading... Kitchen Loading... Living Room Loading... Corridor Entry Loading... …" at bounding box center [678, 265] width 1357 height 471
click at [592, 390] on div "Loading... Game Room Entry" at bounding box center [603, 401] width 32 height 32
select select "oZj8anM7AYsyWfb5WbjuYq"
drag, startPoint x: 488, startPoint y: 313, endPoint x: 919, endPoint y: 303, distance: 431.5
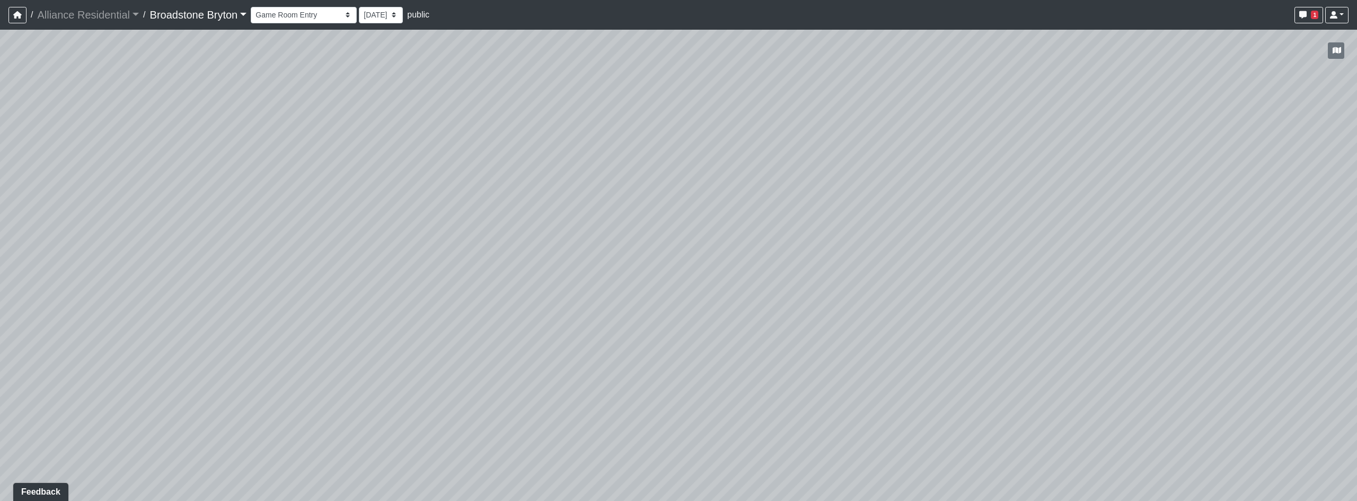
click at [978, 299] on div "Loading... Kitchen Loading... Living Room Loading... Corridor Entry Loading... …" at bounding box center [678, 265] width 1357 height 471
drag, startPoint x: 611, startPoint y: 287, endPoint x: 377, endPoint y: 223, distance: 242.5
click at [375, 221] on div "Loading... Kitchen Loading... Living Room Loading... Corridor Entry Loading... …" at bounding box center [678, 265] width 1357 height 471
drag, startPoint x: 516, startPoint y: 254, endPoint x: 1112, endPoint y: 286, distance: 597.0
click at [1107, 283] on div "Loading... Kitchen Loading... Living Room Loading... Corridor Entry Loading... …" at bounding box center [678, 265] width 1357 height 471
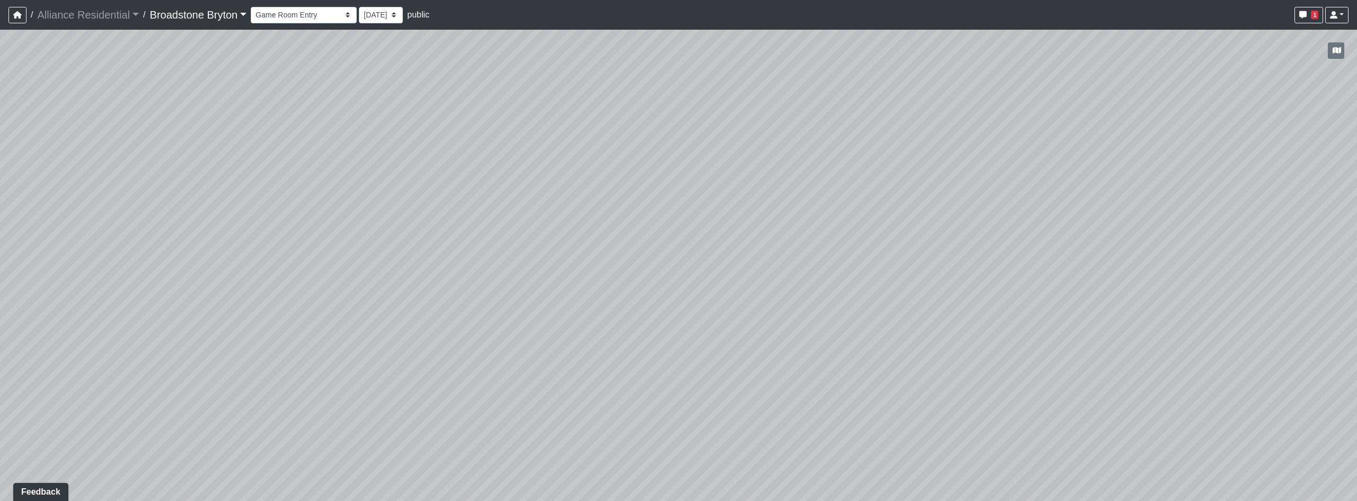
drag, startPoint x: 448, startPoint y: 197, endPoint x: 592, endPoint y: 218, distance: 146.3
click at [592, 218] on div "Loading... Kitchen Loading... Living Room Loading... Corridor Entry Loading... …" at bounding box center [678, 265] width 1357 height 471
